Goal: Check status: Check status

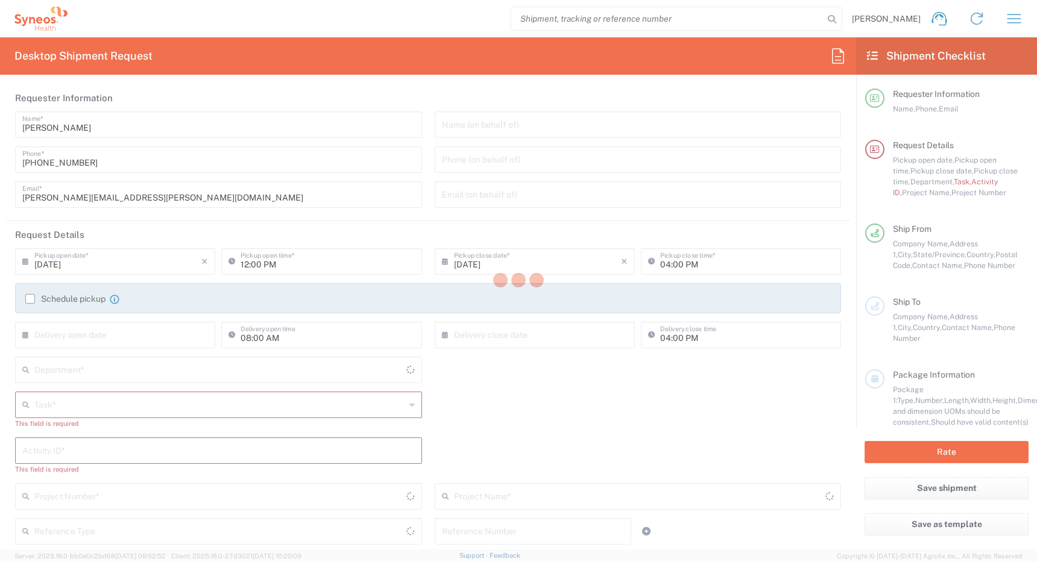
type input "Ontario"
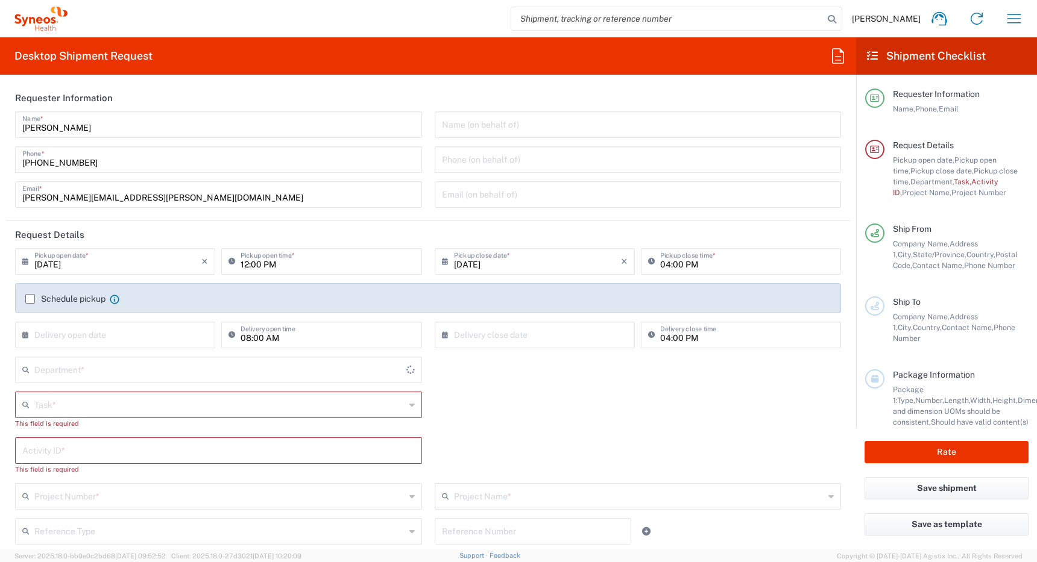
type input "4510"
type input "Canada"
click at [1002, 14] on button "button" at bounding box center [1014, 18] width 29 height 29
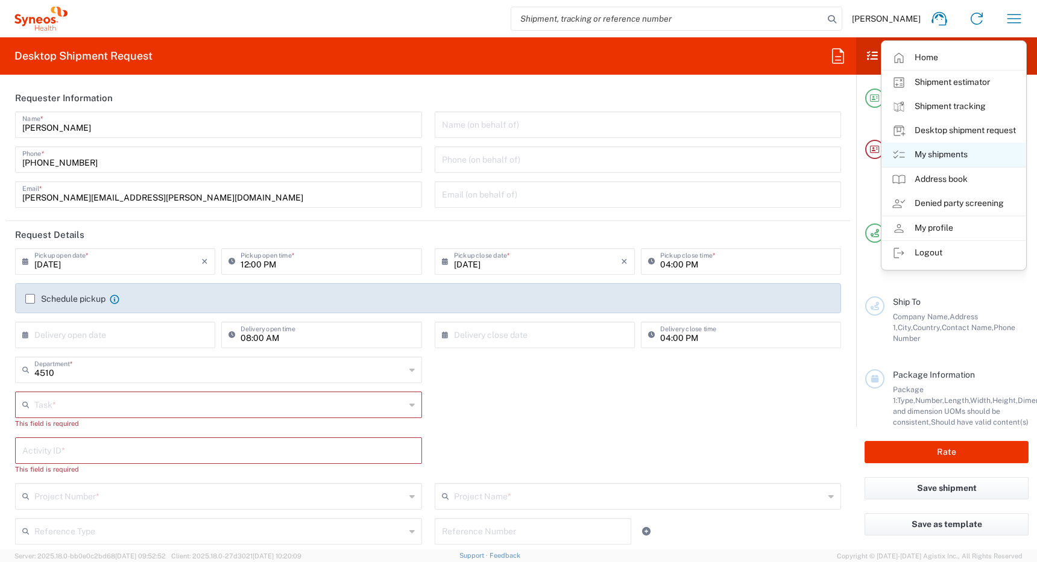
type input "Syneos Health Canada LP- Toronto"
click at [924, 152] on link "My shipments" at bounding box center [953, 155] width 143 height 24
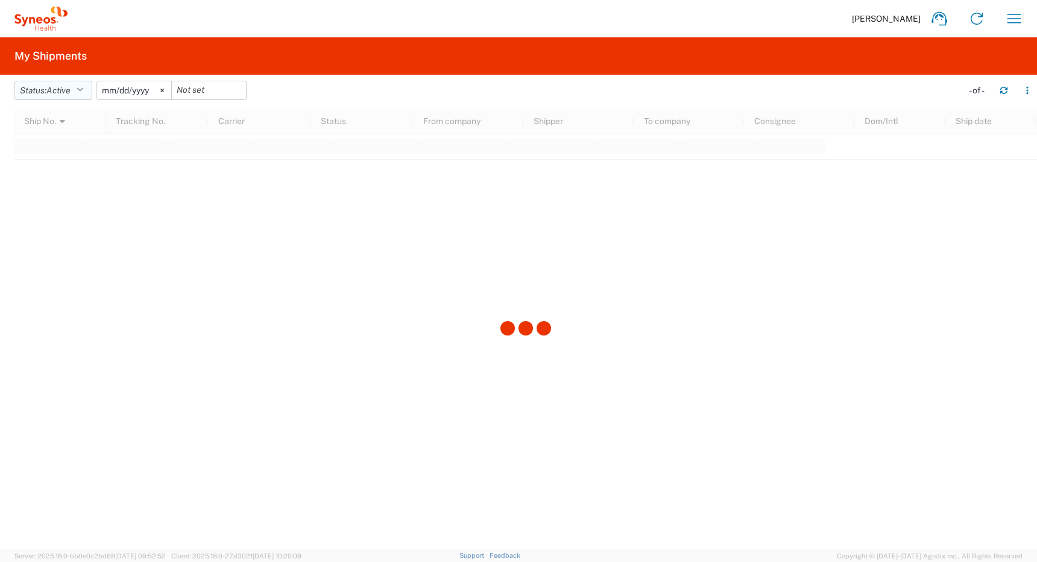
click at [66, 90] on span "Active" at bounding box center [58, 91] width 24 height 10
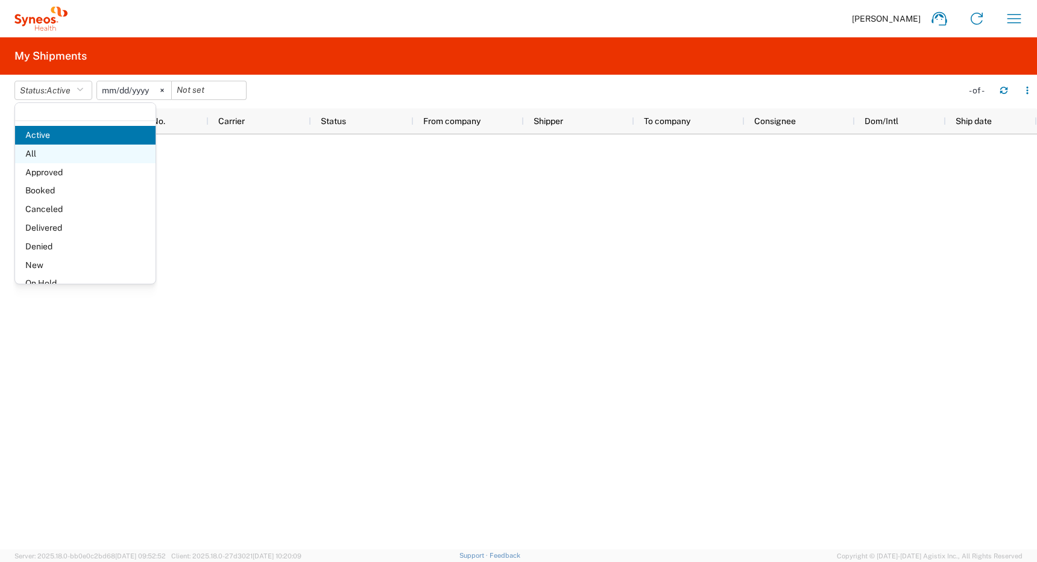
click at [39, 155] on span "All" at bounding box center [85, 154] width 140 height 19
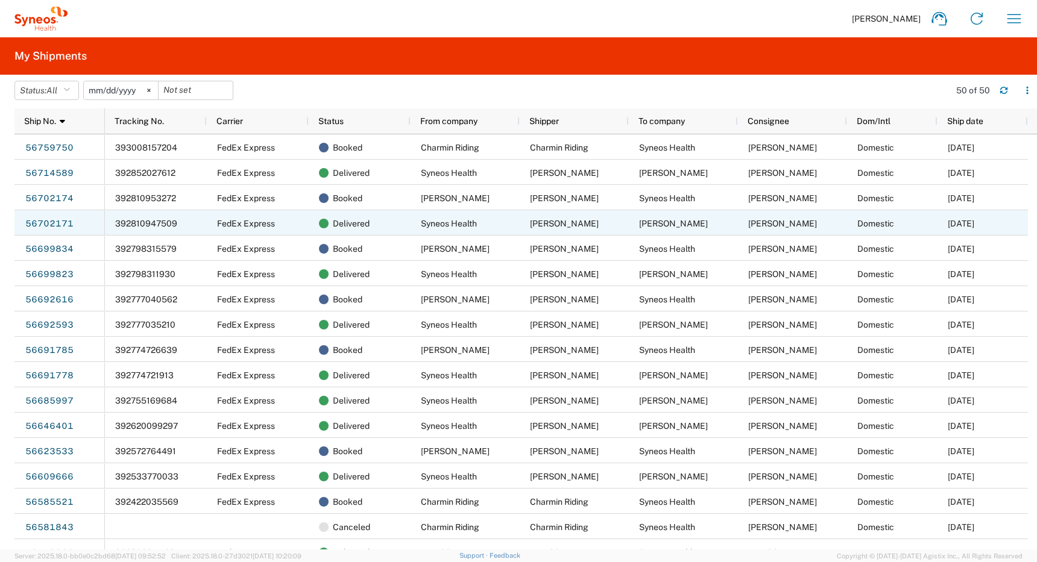
click at [645, 224] on span "Rosalee Salacup" at bounding box center [673, 224] width 69 height 10
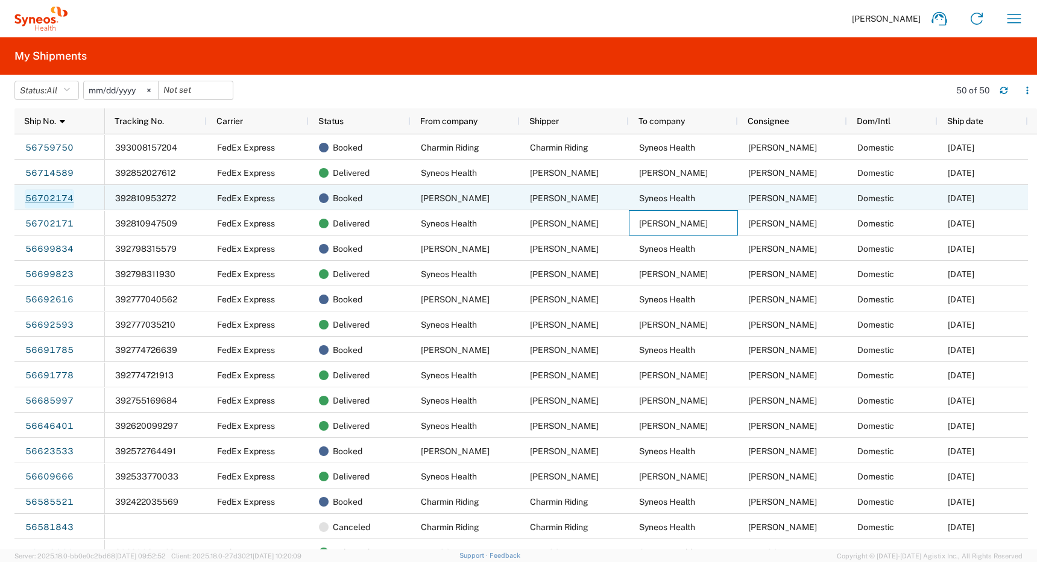
click at [48, 201] on link "56702174" at bounding box center [49, 198] width 49 height 19
